Goal: Navigation & Orientation: Find specific page/section

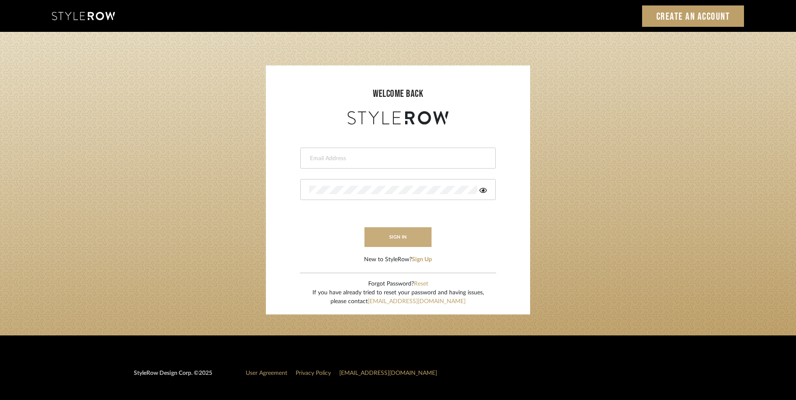
type input "daisy@dbdaisy.com"
click at [397, 235] on button "sign in" at bounding box center [398, 237] width 67 height 20
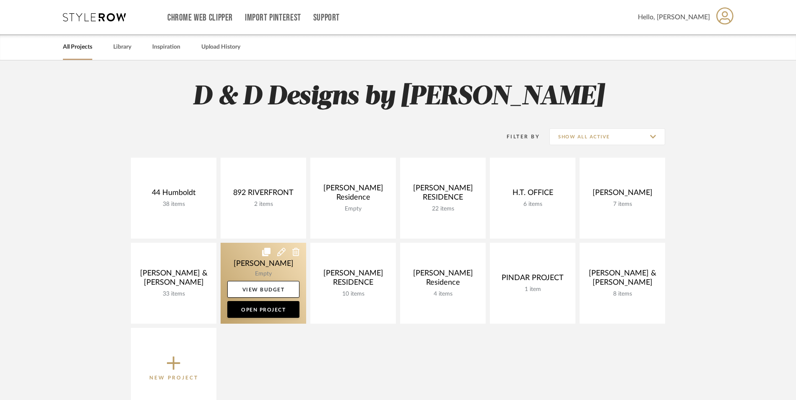
click at [265, 274] on link at bounding box center [264, 283] width 86 height 81
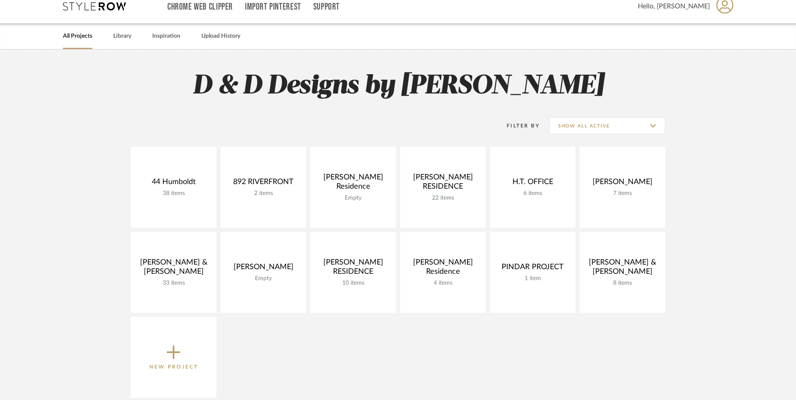
scroll to position [84, 0]
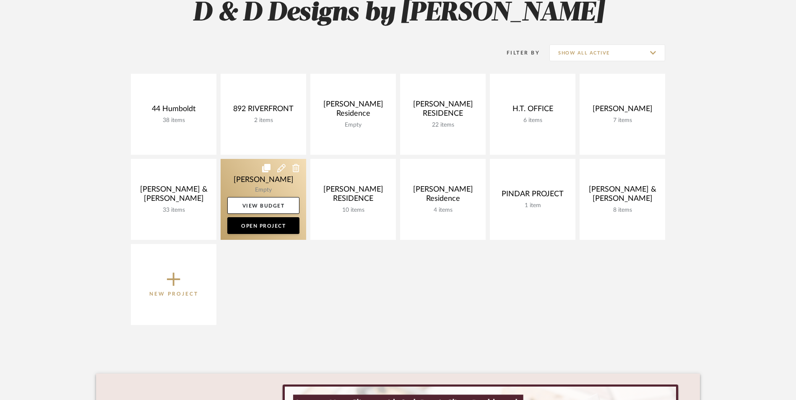
click at [286, 186] on link at bounding box center [264, 199] width 86 height 81
